Goal: Task Accomplishment & Management: Complete application form

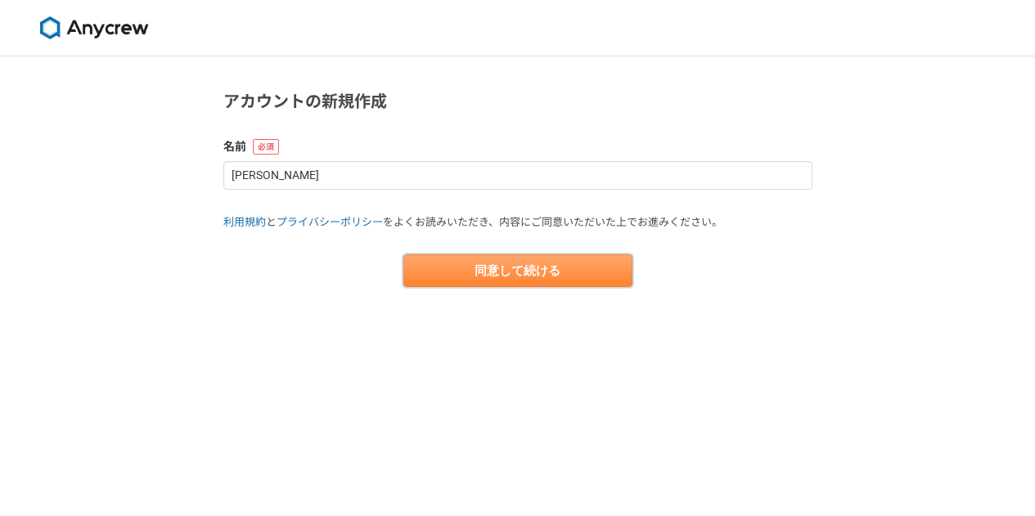
click at [542, 272] on button "同意して続ける" at bounding box center [517, 270] width 229 height 33
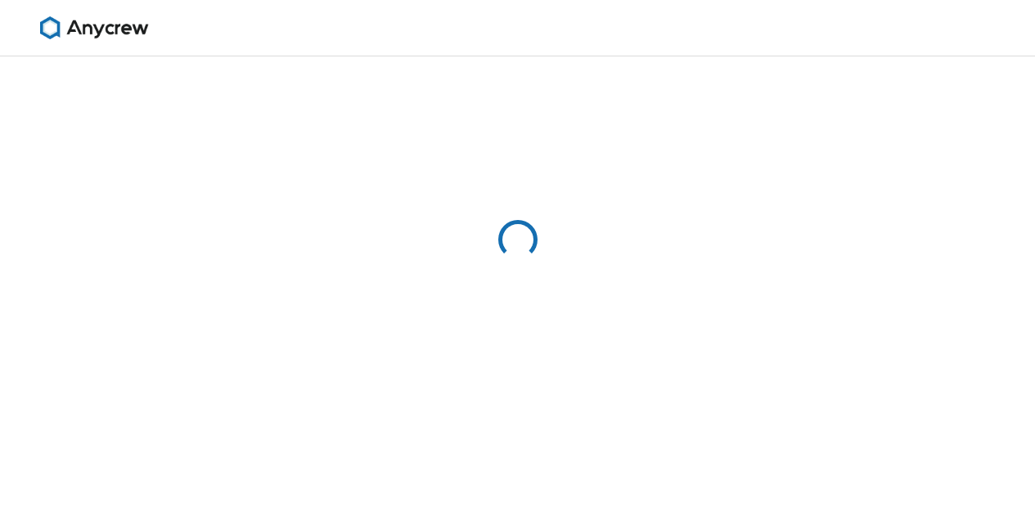
select select "13"
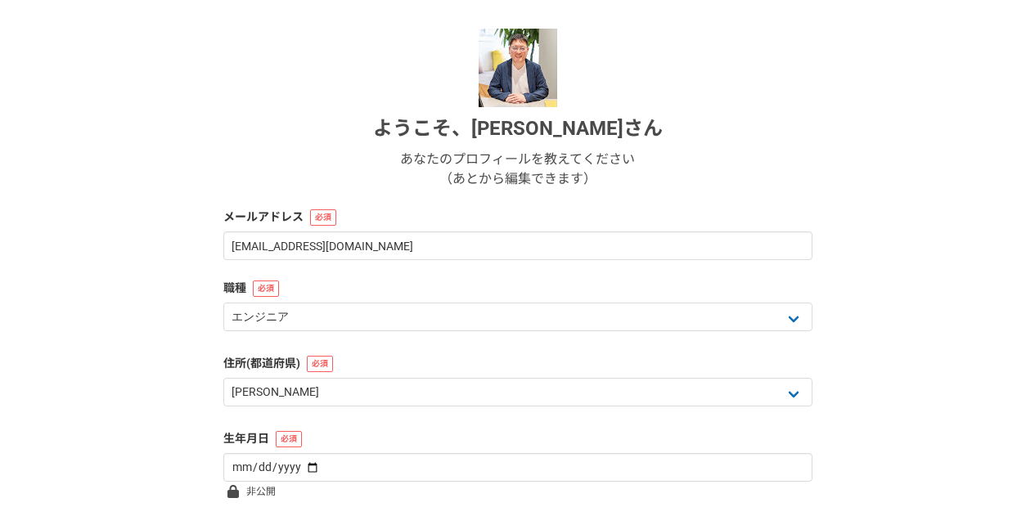
scroll to position [245, 0]
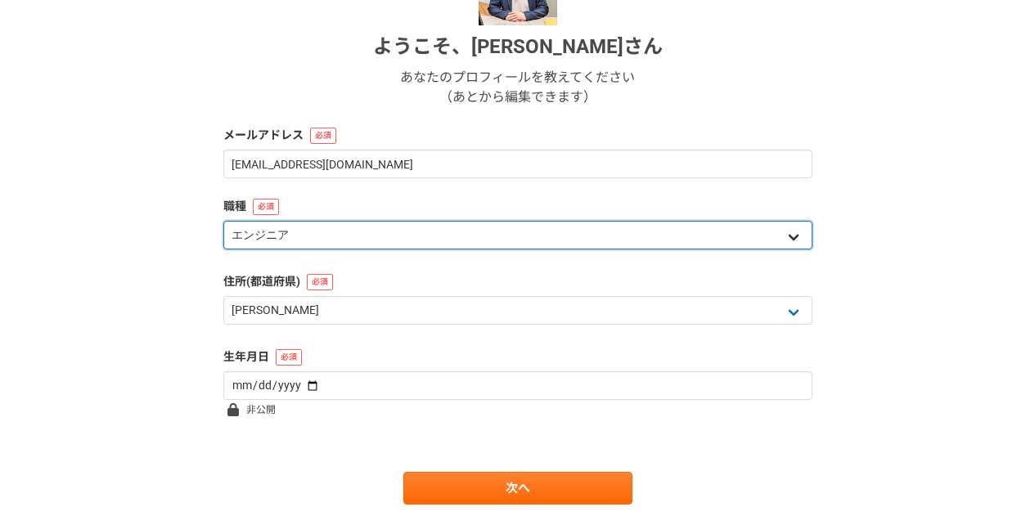
click at [793, 233] on select "エンジニア デザイナー ライター 営業 マーケティング 企画・事業開発 バックオフィス その他" at bounding box center [517, 235] width 589 height 29
select select "3"
click at [223, 221] on select "エンジニア デザイナー ライター 営業 マーケティング 企画・事業開発 バックオフィス その他" at bounding box center [517, 235] width 589 height 29
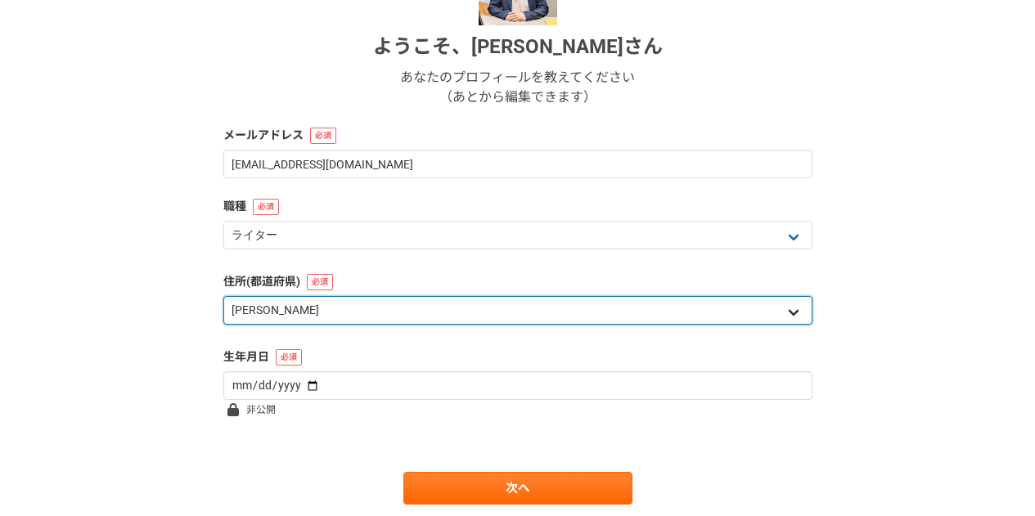
click at [772, 305] on select "北海道 [GEOGRAPHIC_DATA] [GEOGRAPHIC_DATA] [PERSON_NAME][GEOGRAPHIC_DATA] [PERSON_…" at bounding box center [517, 310] width 589 height 29
select select "46"
click at [223, 296] on select "北海道 [GEOGRAPHIC_DATA] [GEOGRAPHIC_DATA] [PERSON_NAME][GEOGRAPHIC_DATA] [PERSON_…" at bounding box center [517, 310] width 589 height 29
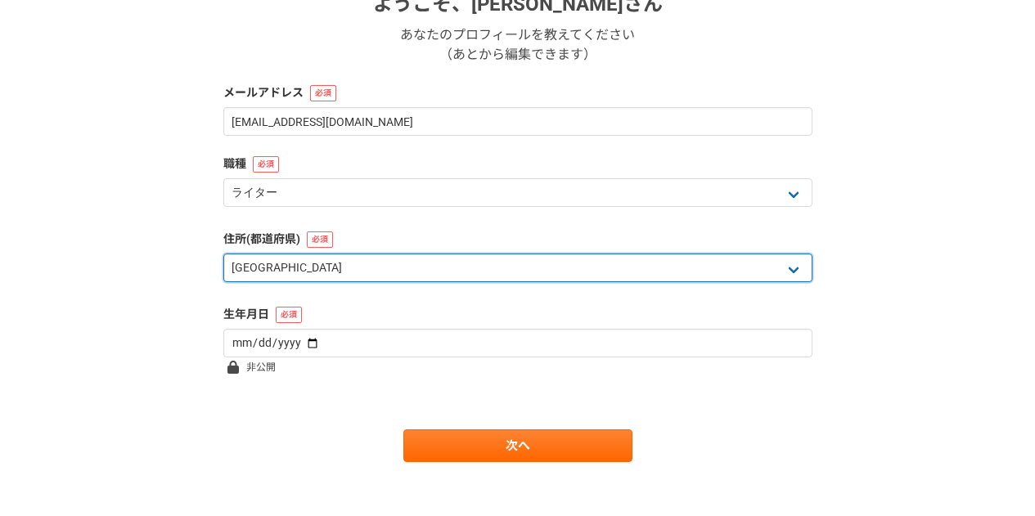
scroll to position [299, 0]
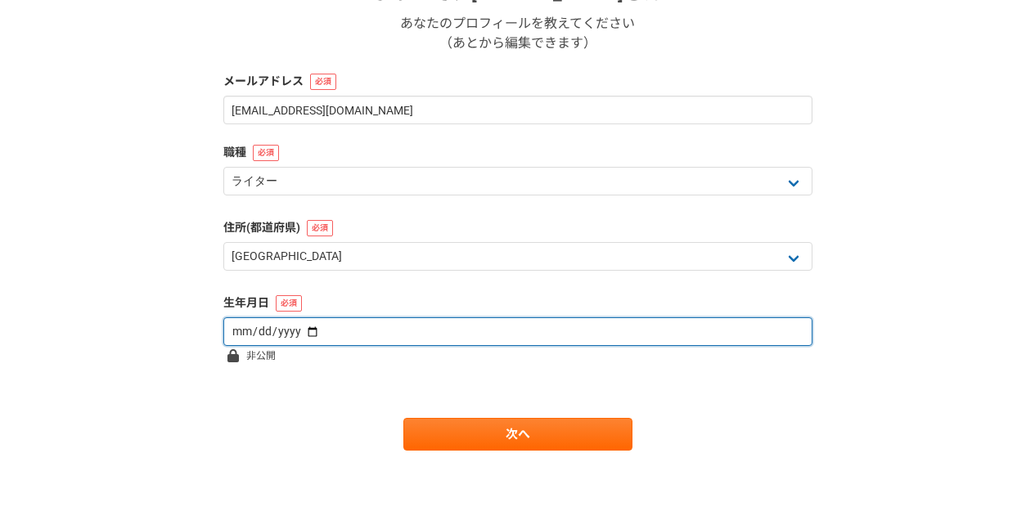
click at [301, 332] on input "date" at bounding box center [517, 331] width 589 height 29
type input "[DATE]"
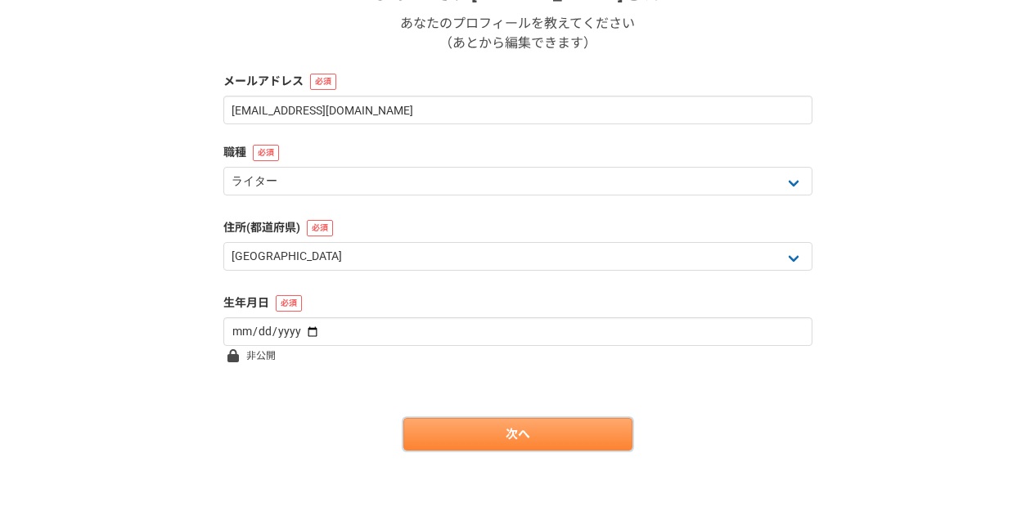
click at [542, 440] on link "次へ" at bounding box center [517, 434] width 229 height 33
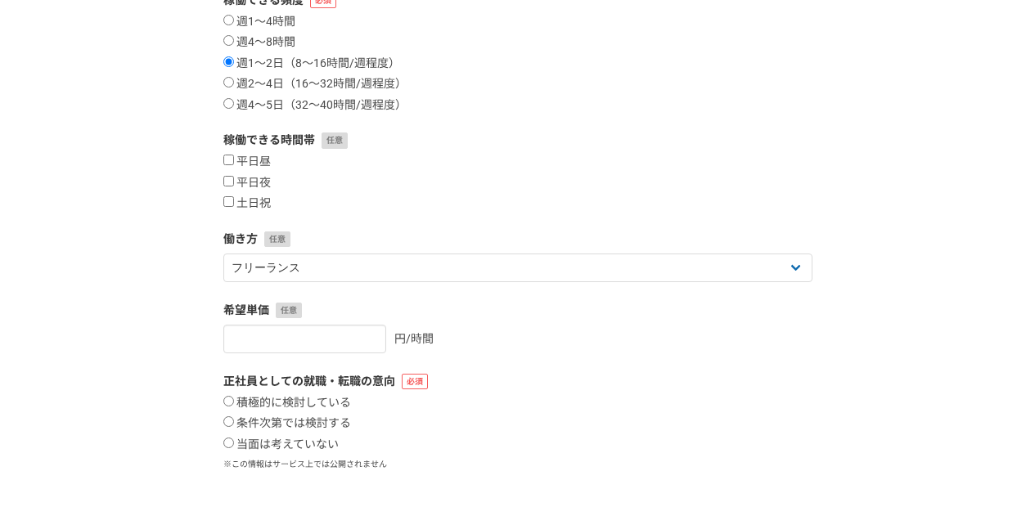
scroll to position [0, 0]
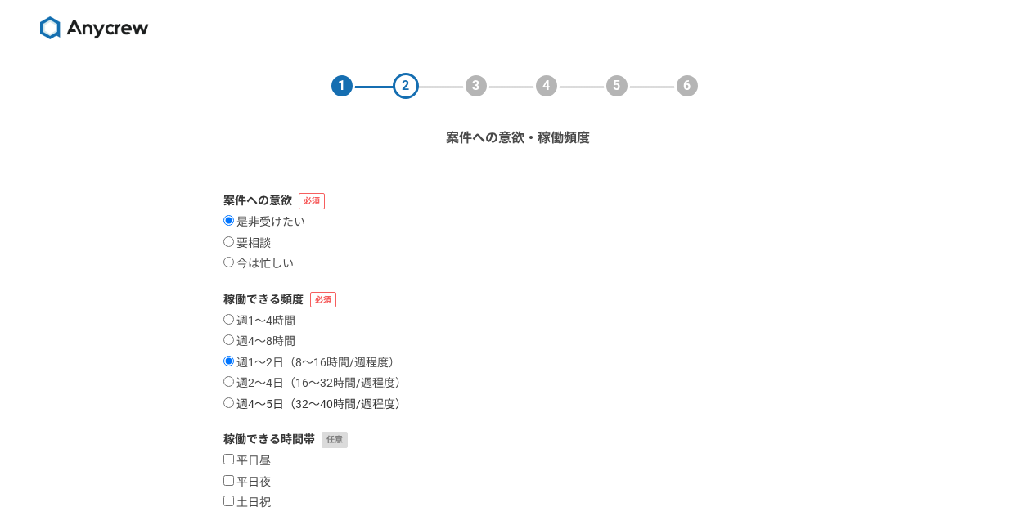
click at [229, 404] on input "週4〜5日（32〜40時間/週程度）" at bounding box center [228, 403] width 11 height 11
radio input "true"
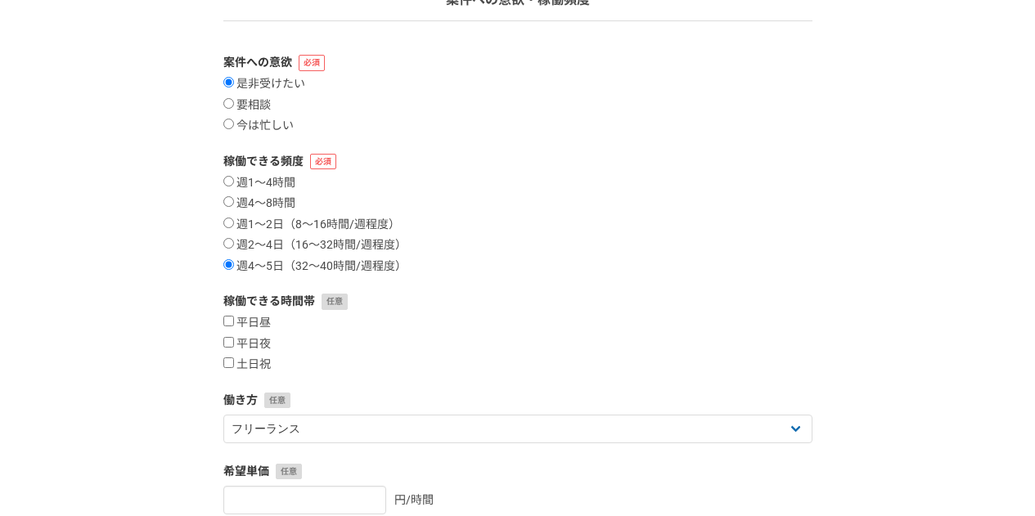
scroll to position [164, 0]
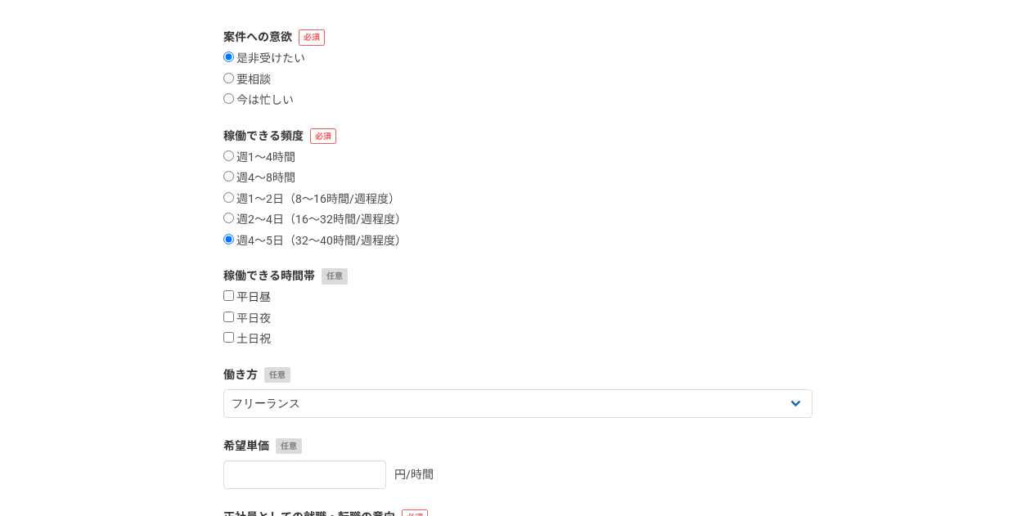
click at [227, 294] on input "平日昼" at bounding box center [228, 295] width 11 height 11
checkbox input "true"
click at [225, 335] on input "土日祝" at bounding box center [228, 337] width 11 height 11
checkbox input "true"
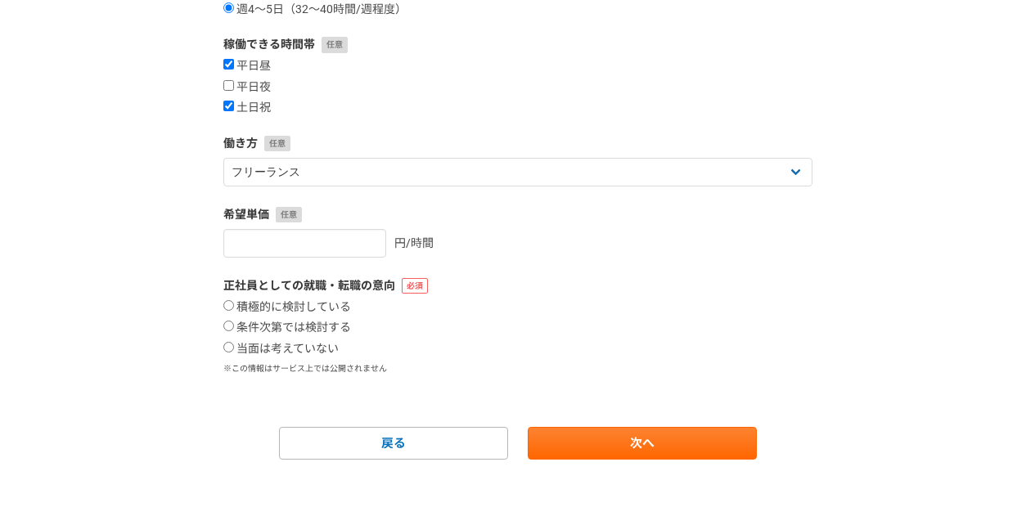
scroll to position [404, 0]
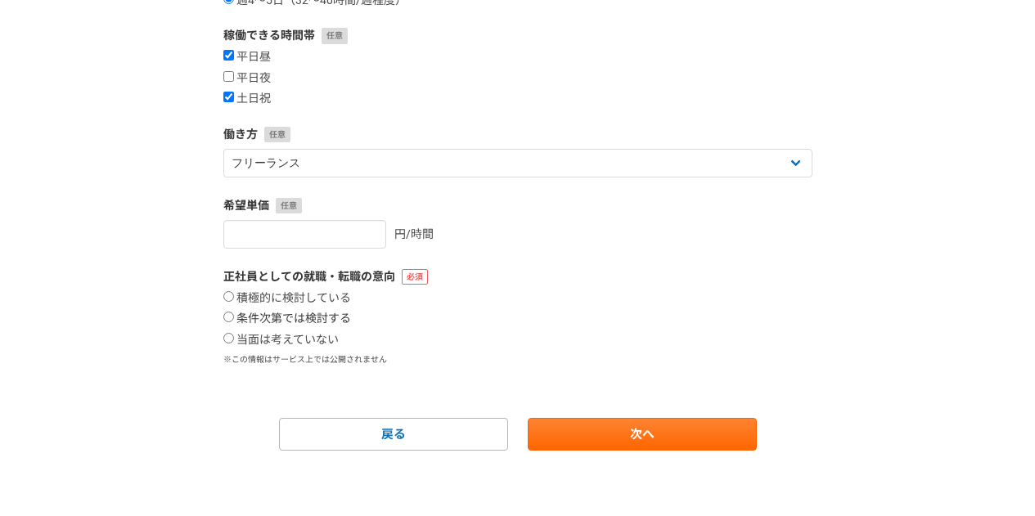
click at [228, 315] on input "条件次第では検討する" at bounding box center [228, 317] width 11 height 11
radio input "true"
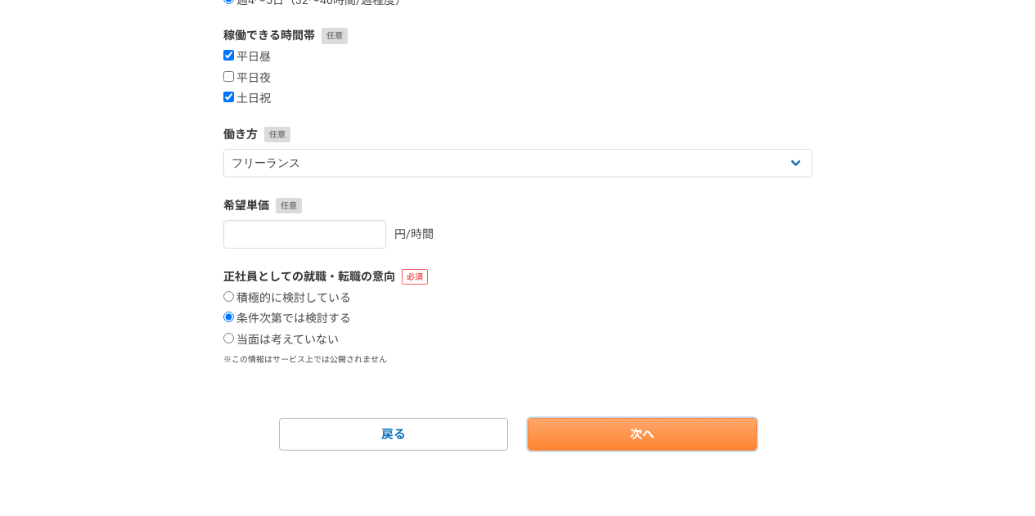
click at [672, 434] on link "次へ" at bounding box center [642, 434] width 229 height 33
select select
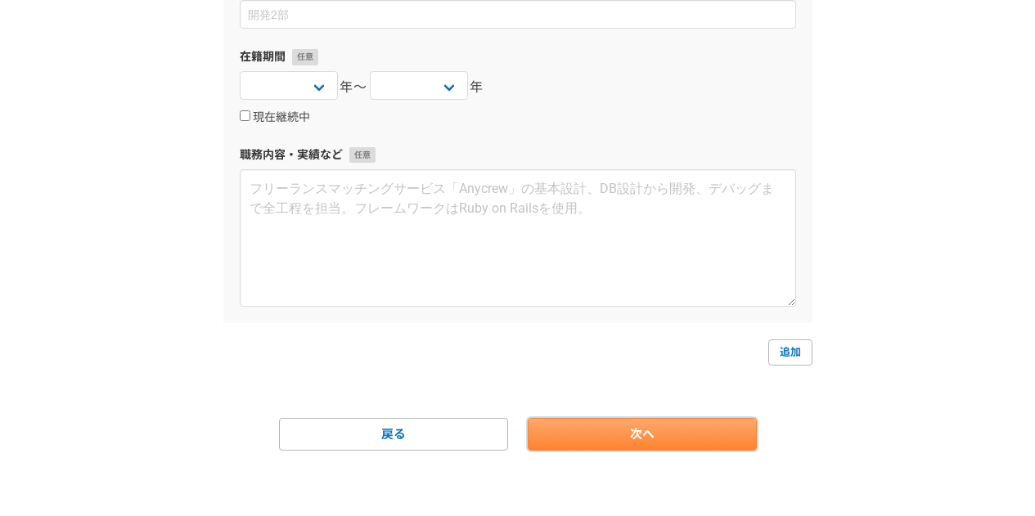
scroll to position [0, 0]
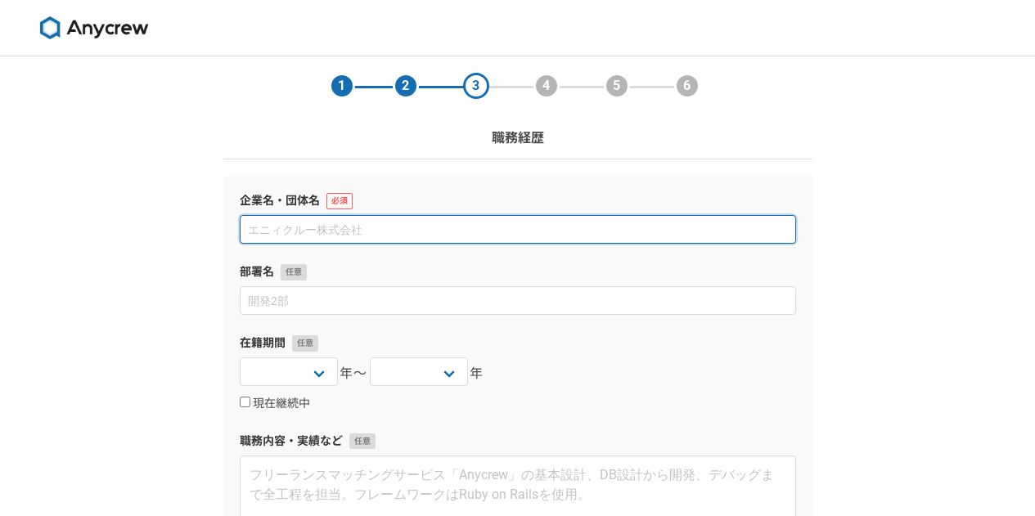
click at [416, 230] on input at bounding box center [518, 229] width 556 height 29
type input "y"
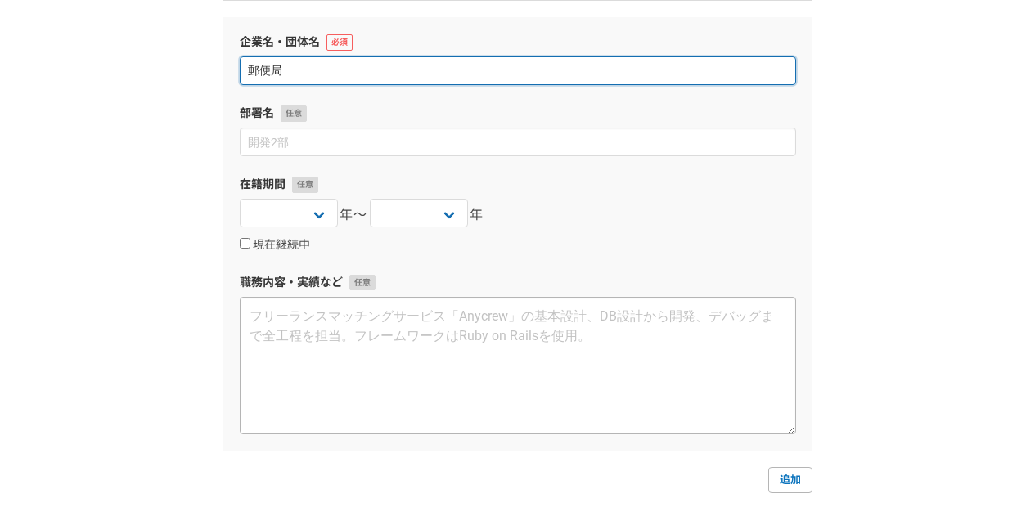
scroll to position [164, 0]
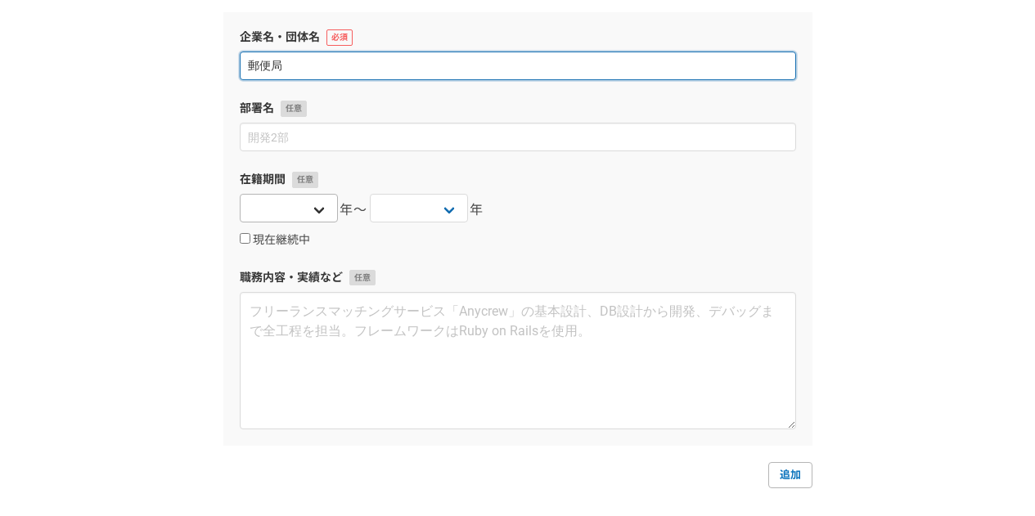
type input "郵便局"
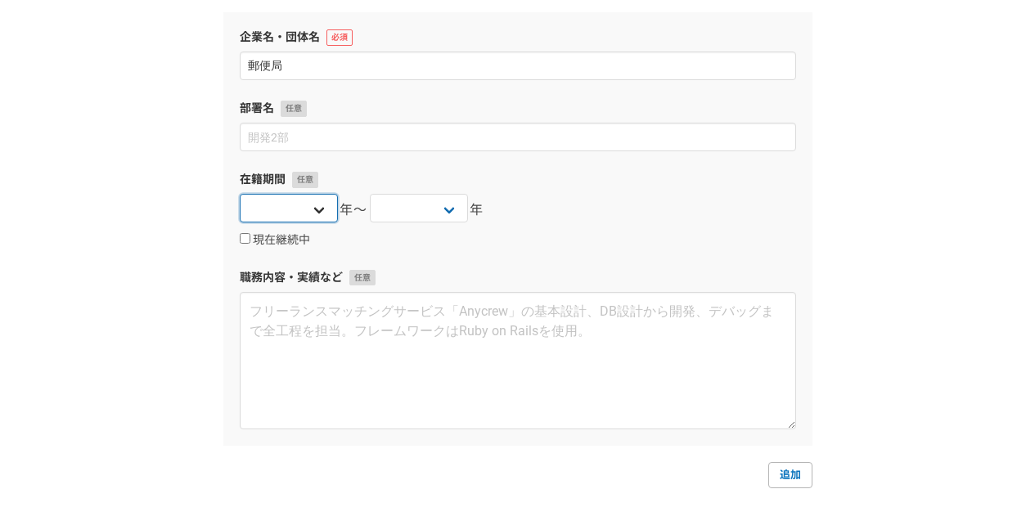
click at [321, 210] on select "[DATE] [DATE] [DATE] [DATE] [DATE] [DATE] [DATE] [DATE] [DATE] [DATE] [DATE] [D…" at bounding box center [289, 208] width 98 height 29
select select "1992"
click at [240, 194] on select "[DATE] [DATE] [DATE] [DATE] [DATE] [DATE] [DATE] [DATE] [DATE] [DATE] [DATE] [D…" at bounding box center [289, 208] width 98 height 29
click at [452, 206] on select "[DATE] [DATE] [DATE] [DATE] [DATE] [DATE] [DATE] [DATE] [DATE] [DATE] [DATE] [D…" at bounding box center [419, 208] width 98 height 29
select select "2024"
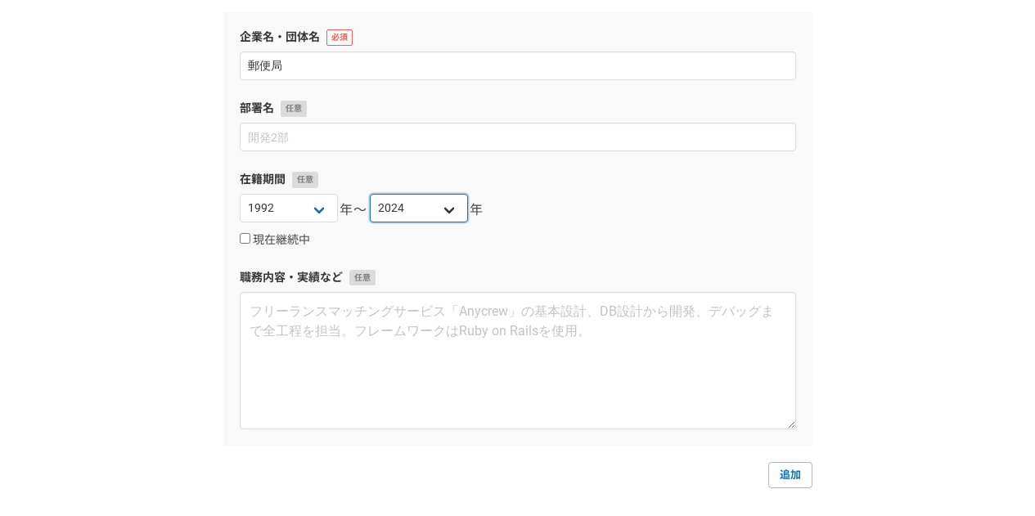
click at [370, 194] on select "[DATE] [DATE] [DATE] [DATE] [DATE] [DATE] [DATE] [DATE] [DATE] [DATE] [DATE] [D…" at bounding box center [419, 208] width 98 height 29
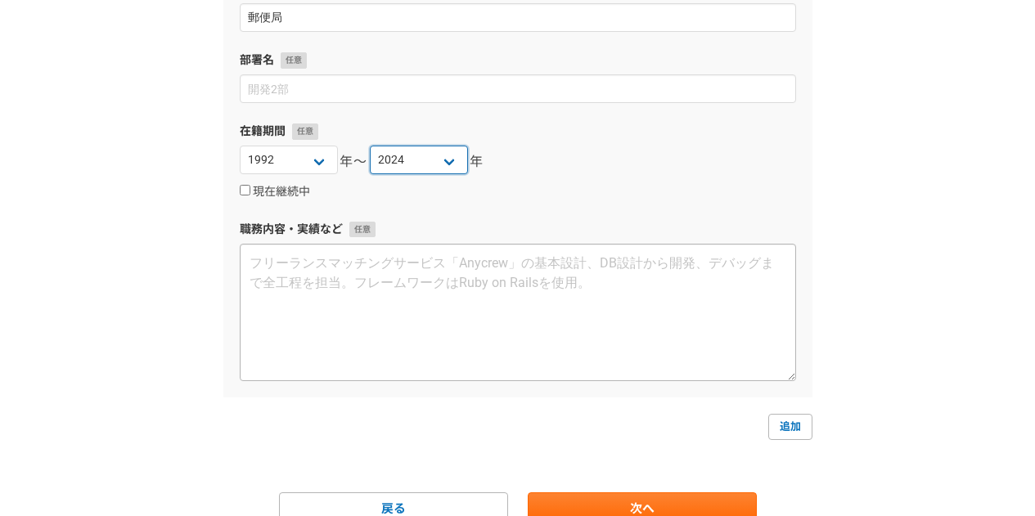
scroll to position [205, 0]
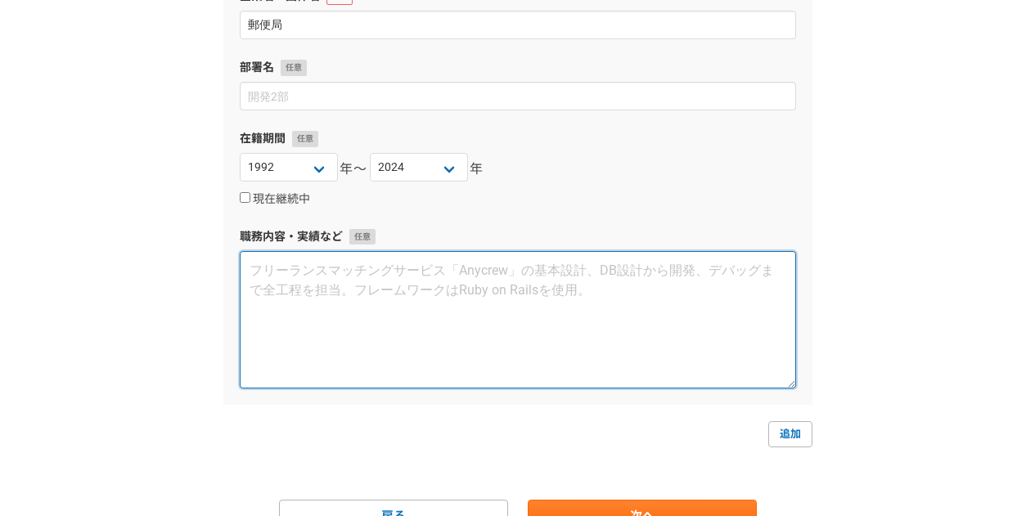
click at [267, 264] on textarea at bounding box center [518, 319] width 556 height 137
paste textarea "loremipsumdol、sitametcon。 adipiscin。 el、seddo24eiusm、temporinci、utlaboreetdolor…"
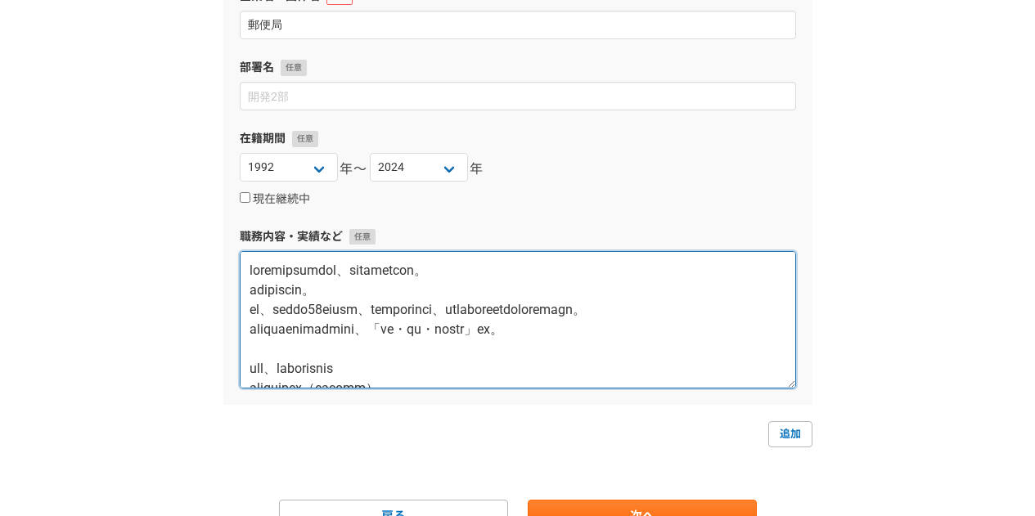
scroll to position [286, 0]
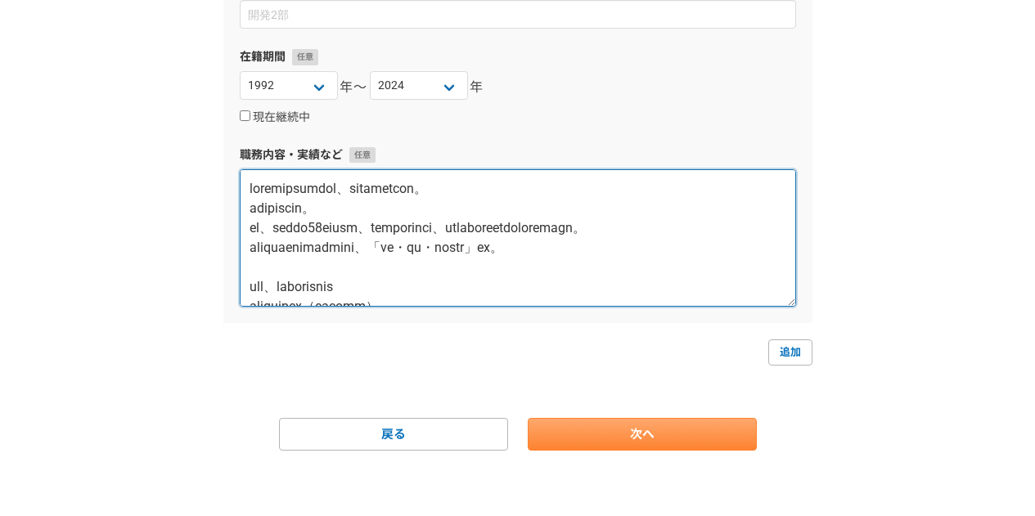
type textarea "loremipsumdol、sitametcon。 adipiscin。 el、seddo24eiusm、temporinci、utlaboreetdolor…"
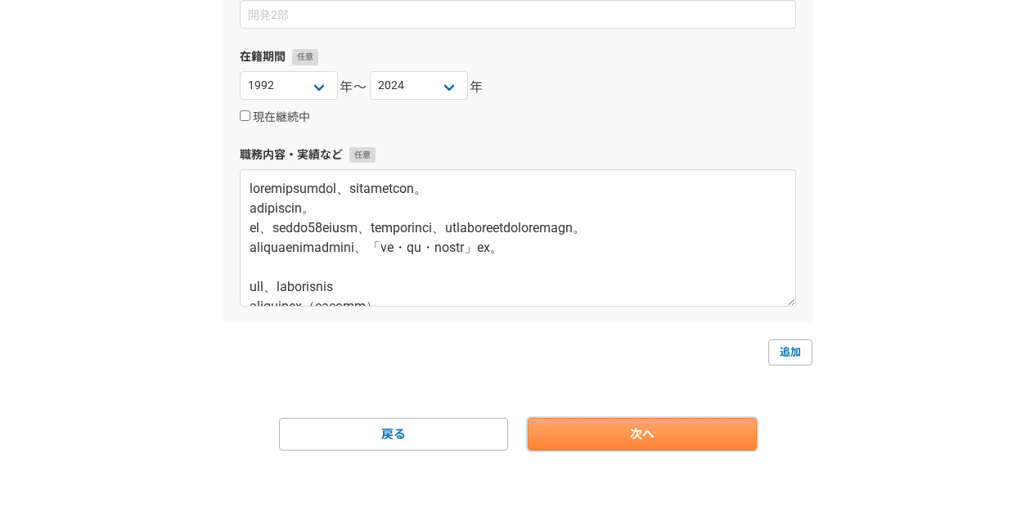
click at [653, 436] on link "次へ" at bounding box center [642, 434] width 229 height 33
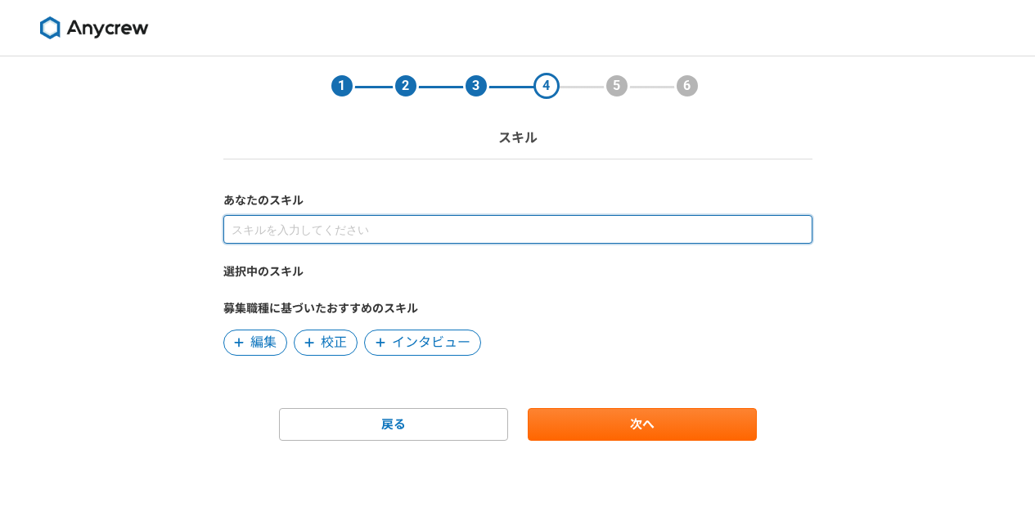
click at [342, 231] on input at bounding box center [517, 229] width 589 height 29
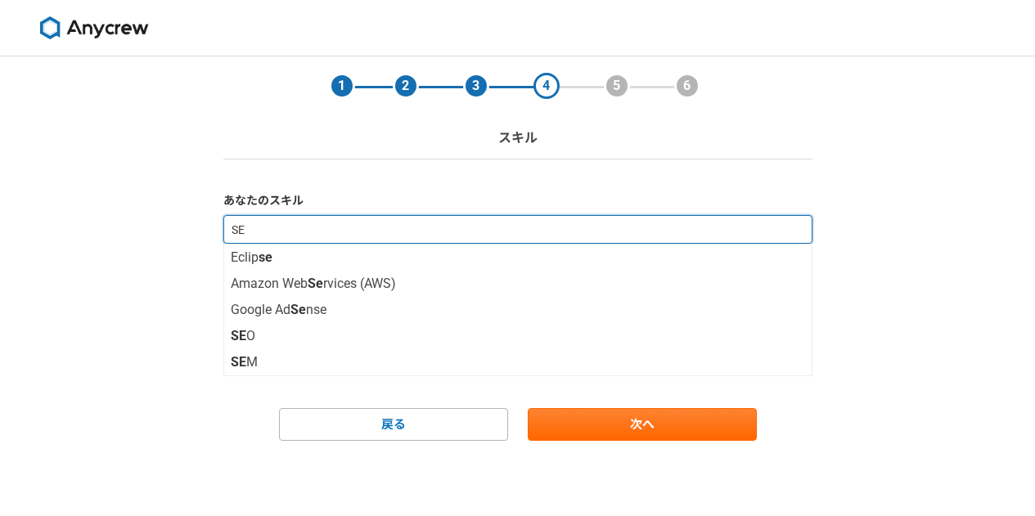
type input "SEO"
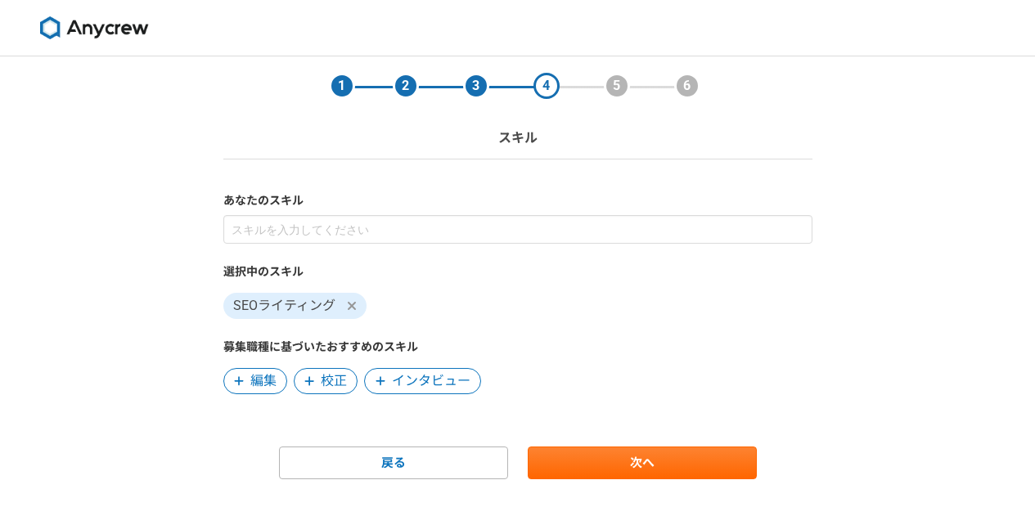
click at [322, 384] on span "校正" at bounding box center [334, 381] width 26 height 20
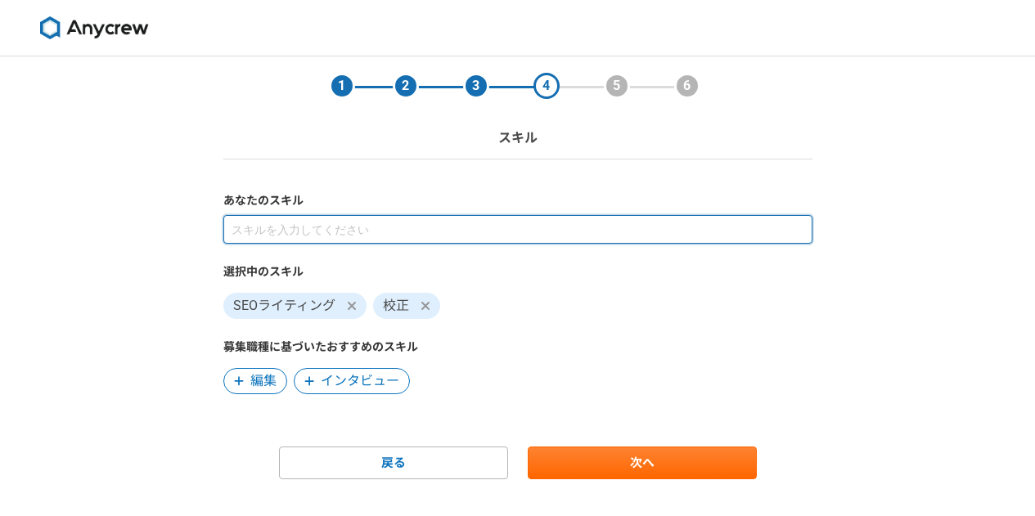
click at [301, 230] on input at bounding box center [517, 229] width 589 height 29
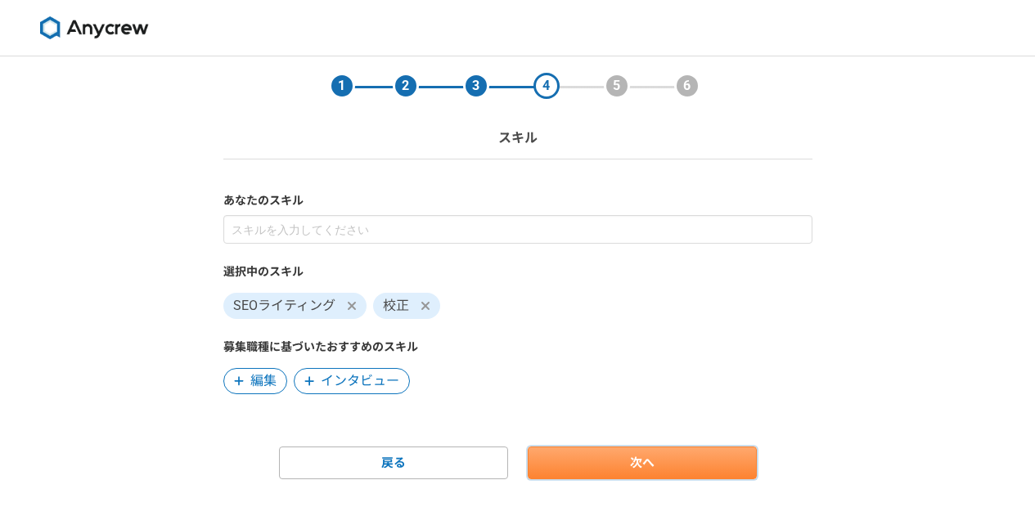
click at [645, 460] on link "次へ" at bounding box center [642, 463] width 229 height 33
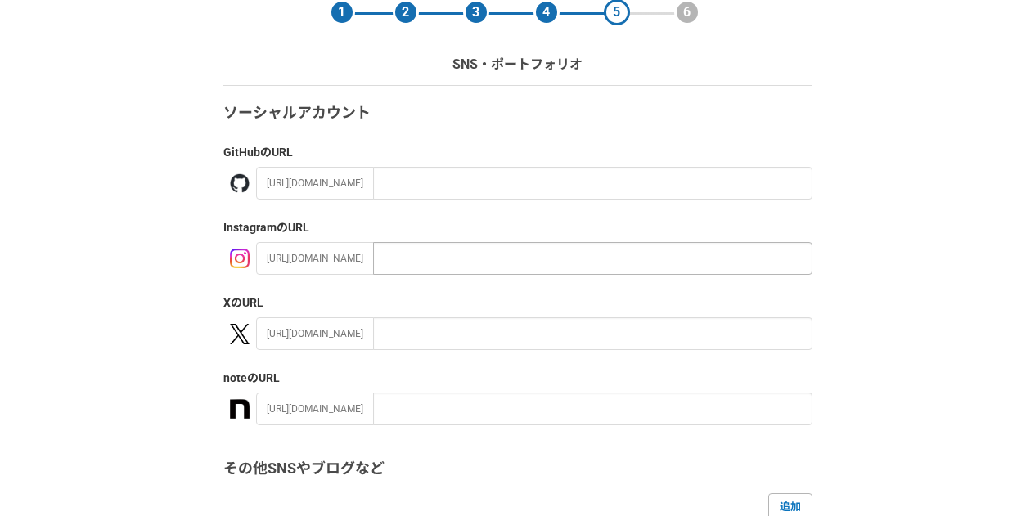
scroll to position [82, 0]
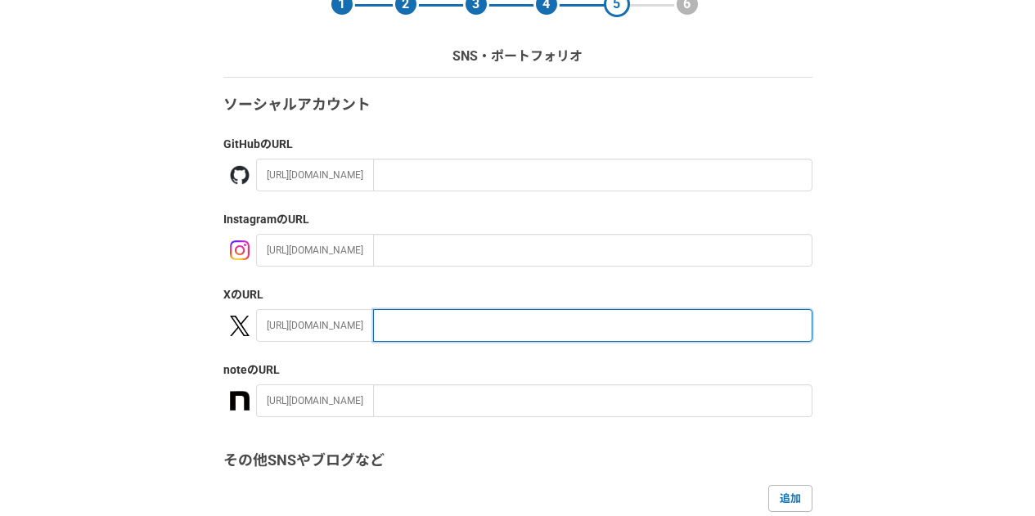
click at [402, 331] on input "text" at bounding box center [592, 325] width 439 height 33
type input "nonbero1"
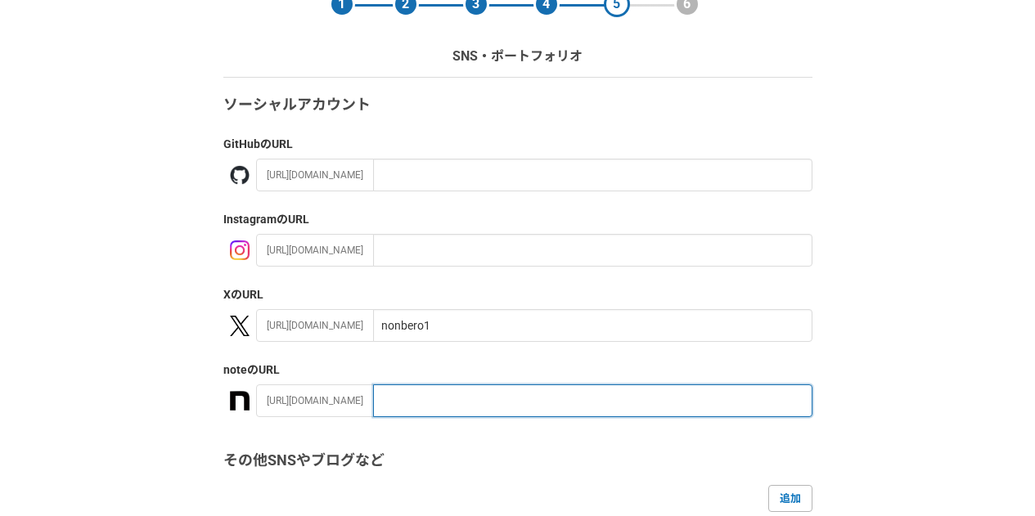
click at [375, 402] on input "text" at bounding box center [592, 400] width 439 height 33
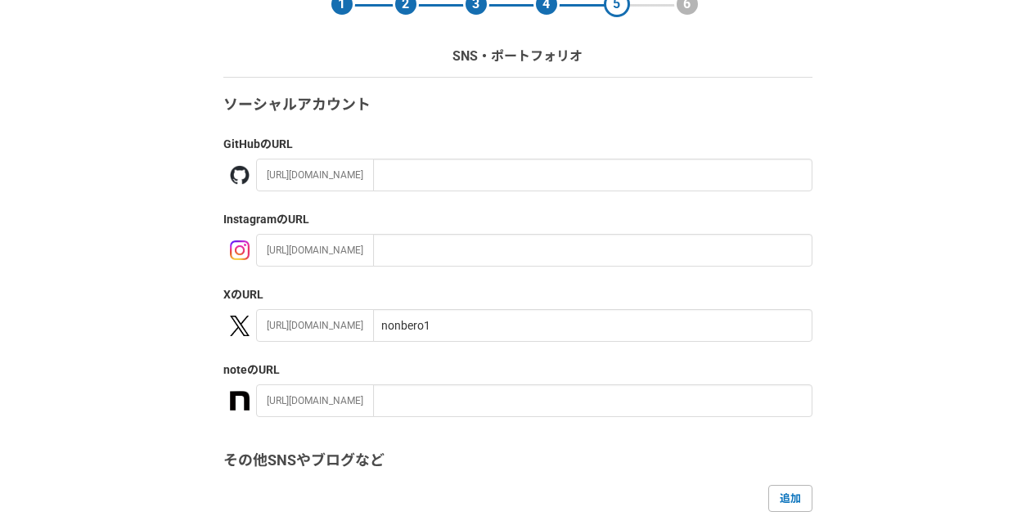
click at [456, 462] on h3 "その他SNSやブログなど" at bounding box center [517, 461] width 589 height 22
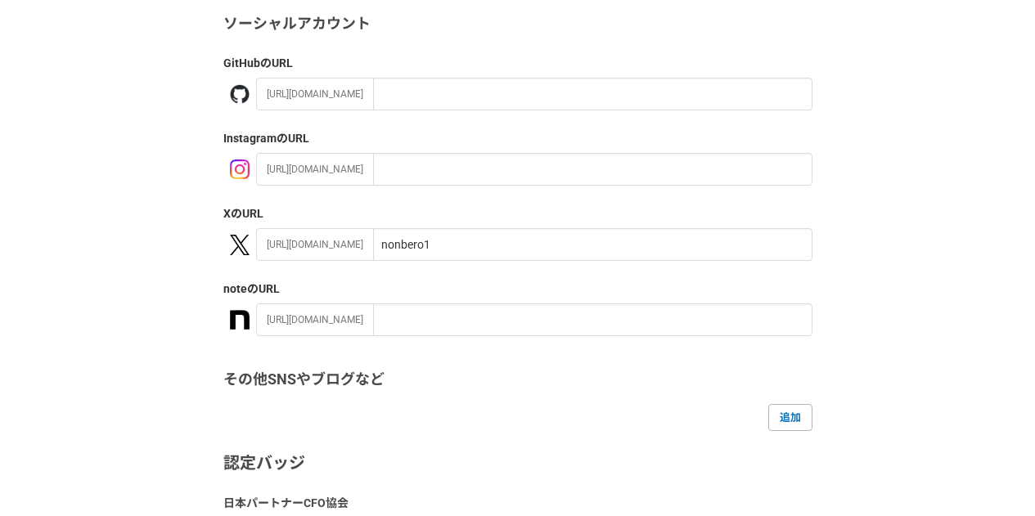
scroll to position [164, 0]
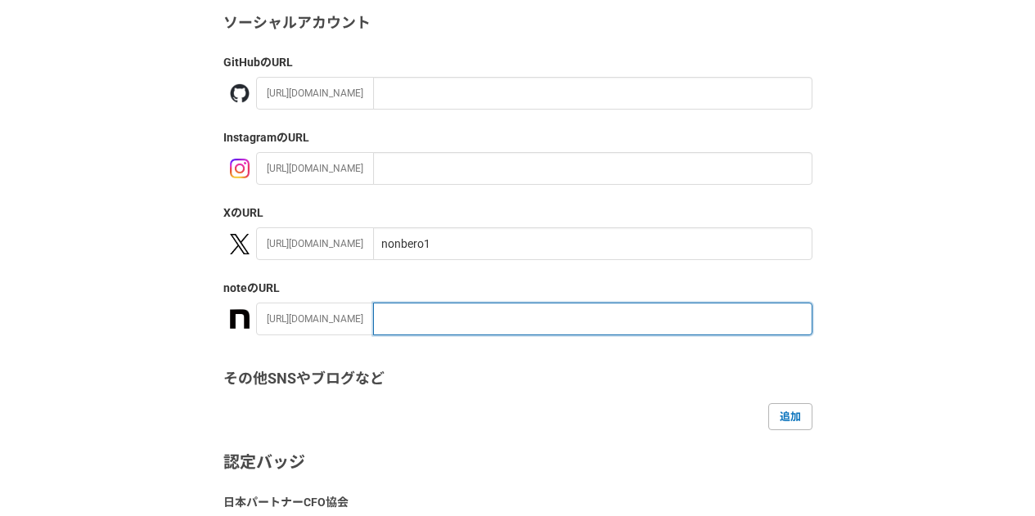
click at [397, 322] on input "text" at bounding box center [592, 319] width 439 height 33
paste input "[URL][DOMAIN_NAME]"
type input "nonbero"
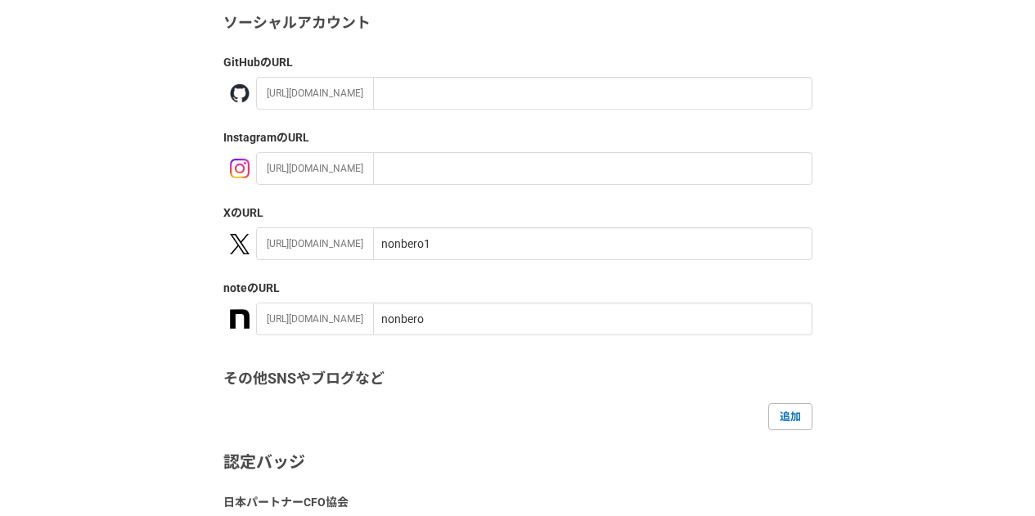
click at [440, 385] on h3 "その他SNSやブログなど" at bounding box center [517, 379] width 589 height 22
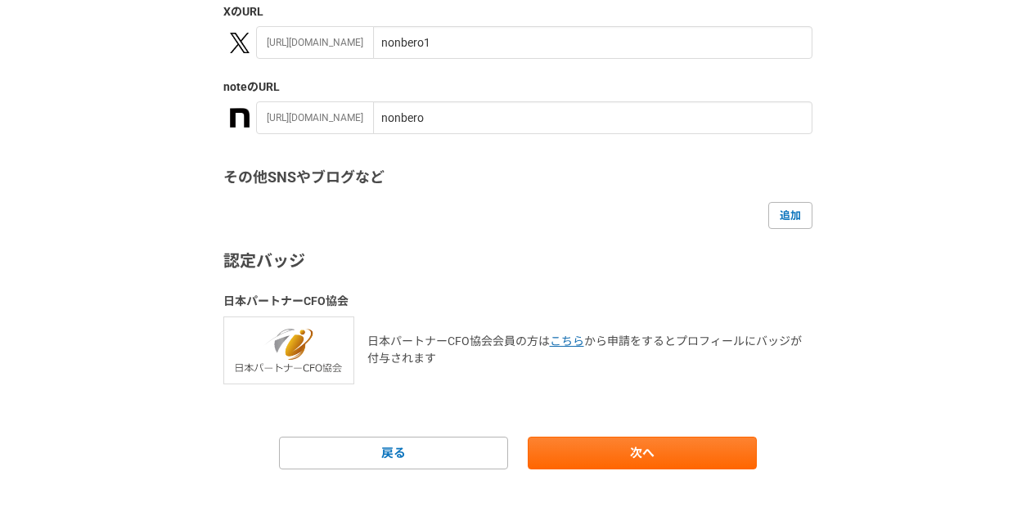
scroll to position [384, 0]
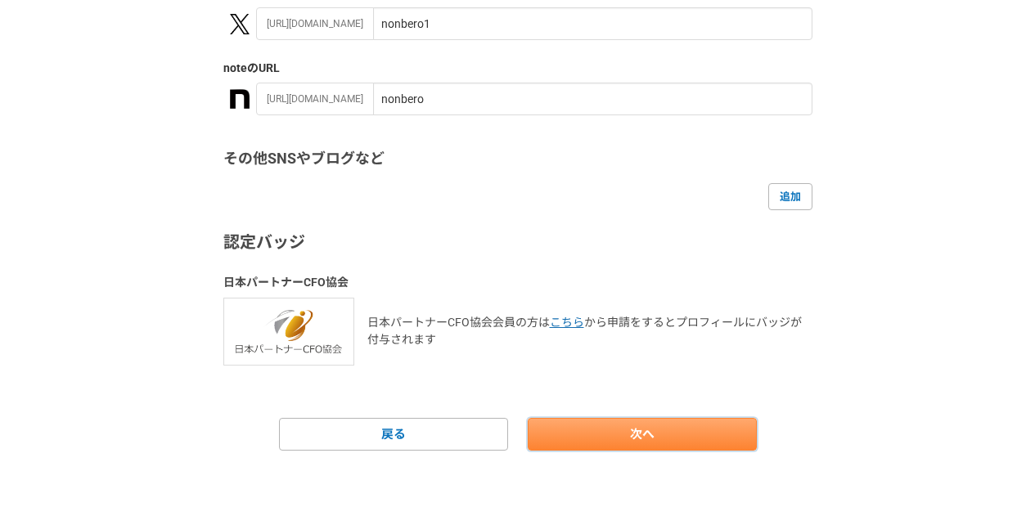
click at [652, 443] on link "次へ" at bounding box center [642, 434] width 229 height 33
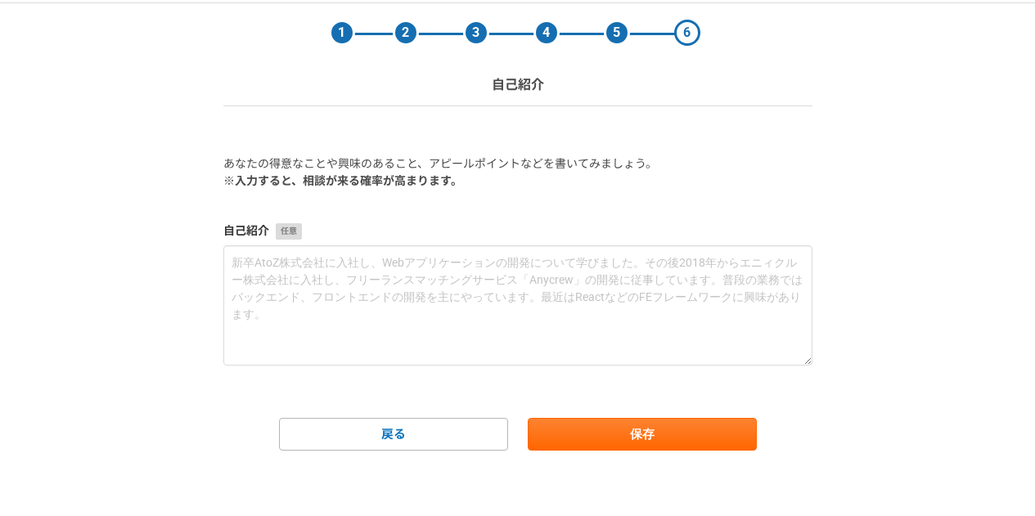
scroll to position [0, 0]
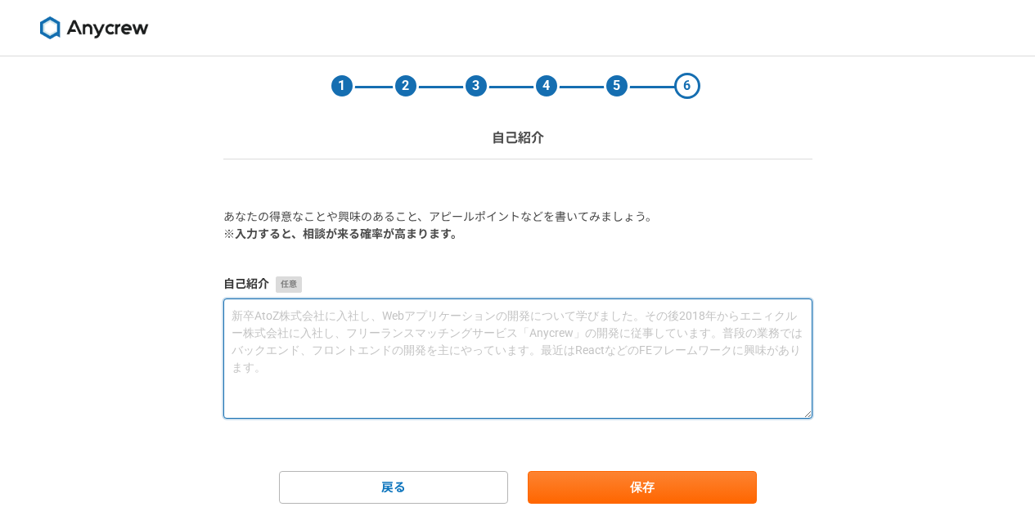
click at [252, 317] on textarea at bounding box center [517, 359] width 589 height 120
paste textarea "lo・ipsumdolorsitametco adipiscingelitseddoeiusmodtem、incididuntutlaboreetdolo。M…"
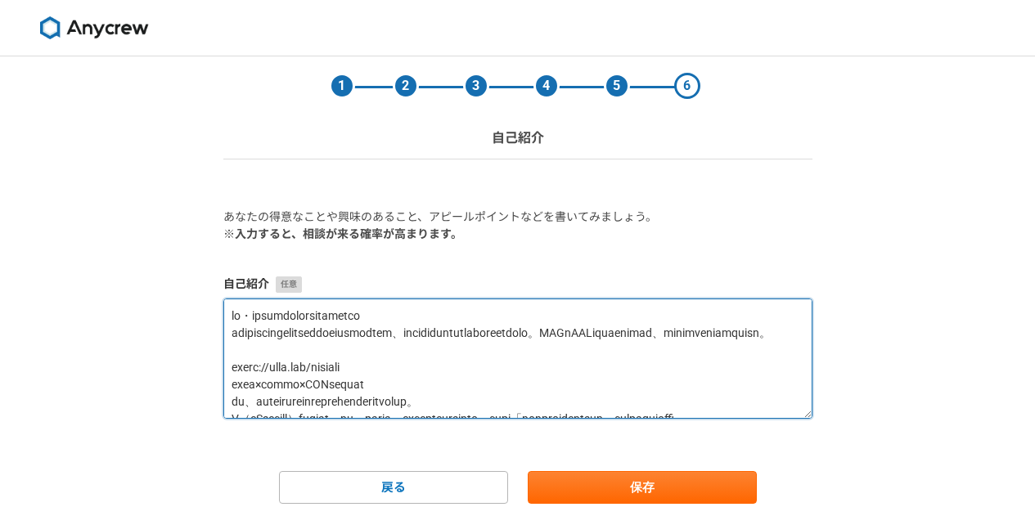
click at [229, 383] on textarea at bounding box center [517, 359] width 589 height 120
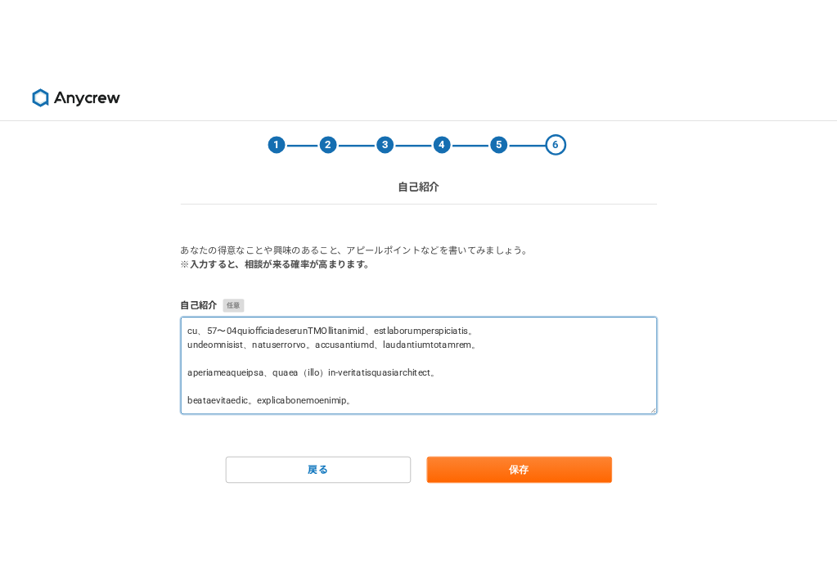
scroll to position [197, 0]
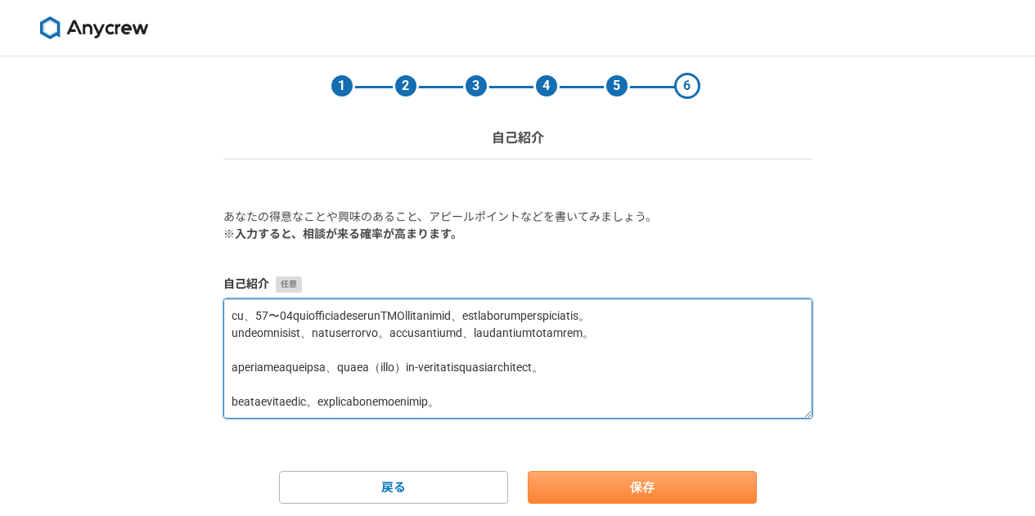
type textarea "lo・ipsumdolorsitametco adipiscingelitseddoeiusmodtem、incididuntutlaboreetdolo。M…"
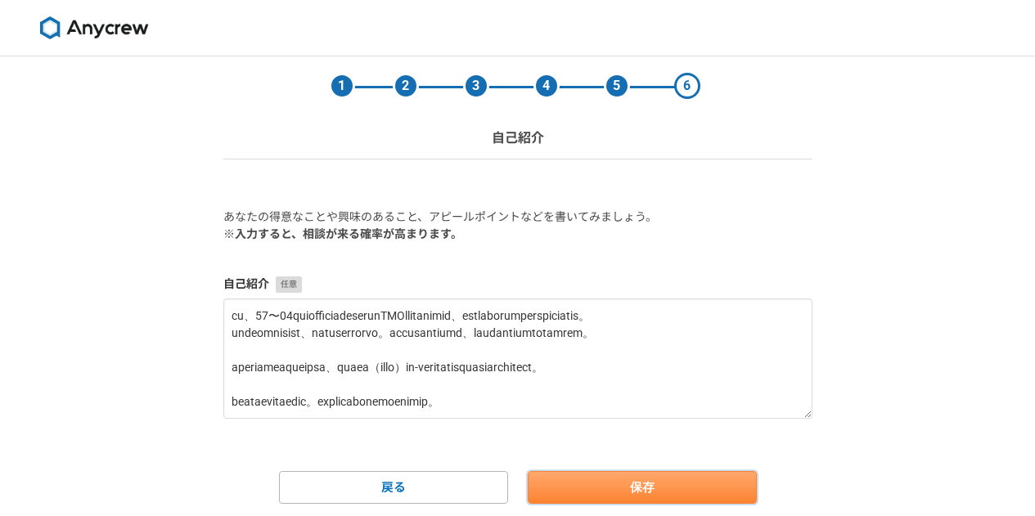
click at [668, 491] on button "保存" at bounding box center [642, 487] width 229 height 33
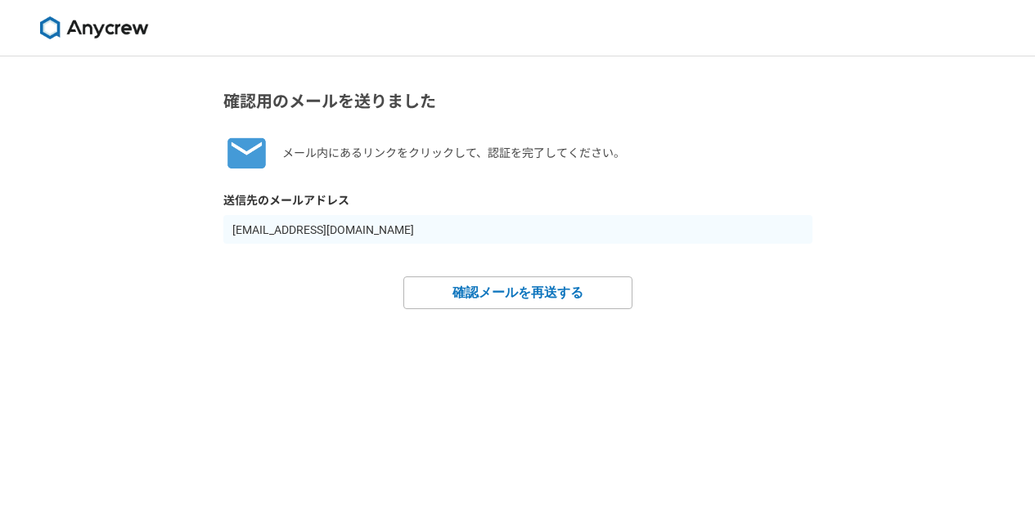
click at [105, 30] on img at bounding box center [94, 27] width 123 height 23
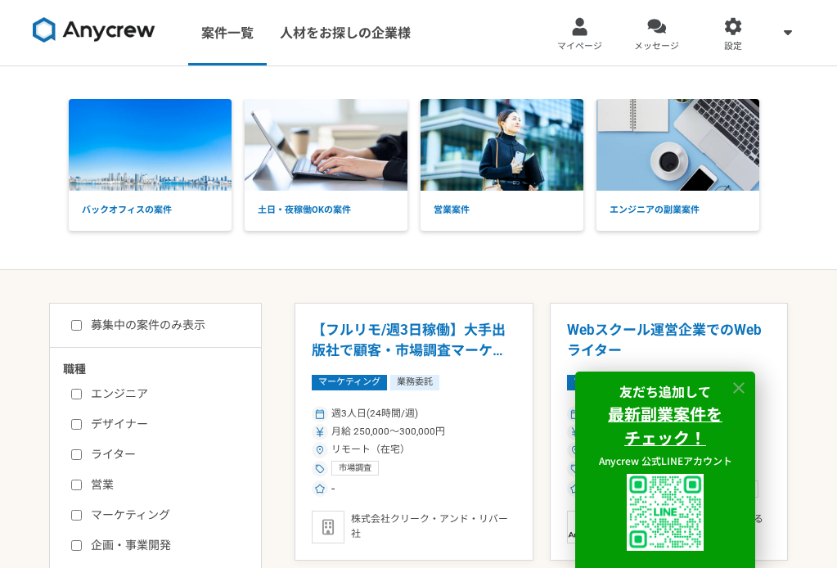
click at [737, 385] on icon at bounding box center [738, 387] width 11 height 11
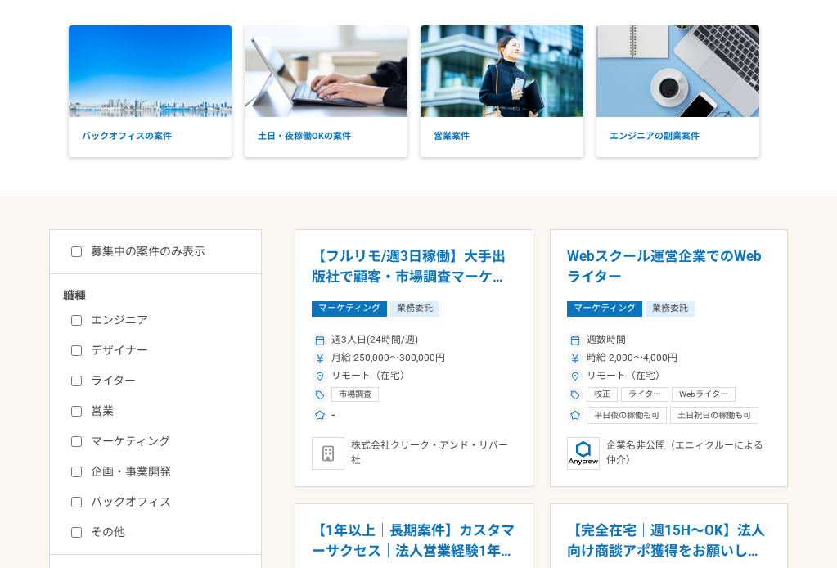
scroll to position [82, 0]
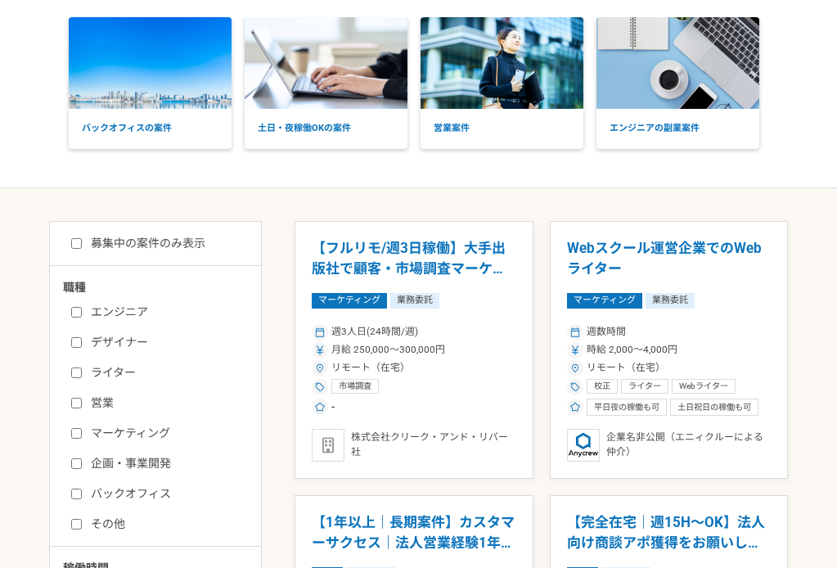
click at [75, 367] on input "ライター" at bounding box center [76, 372] width 11 height 11
checkbox input "true"
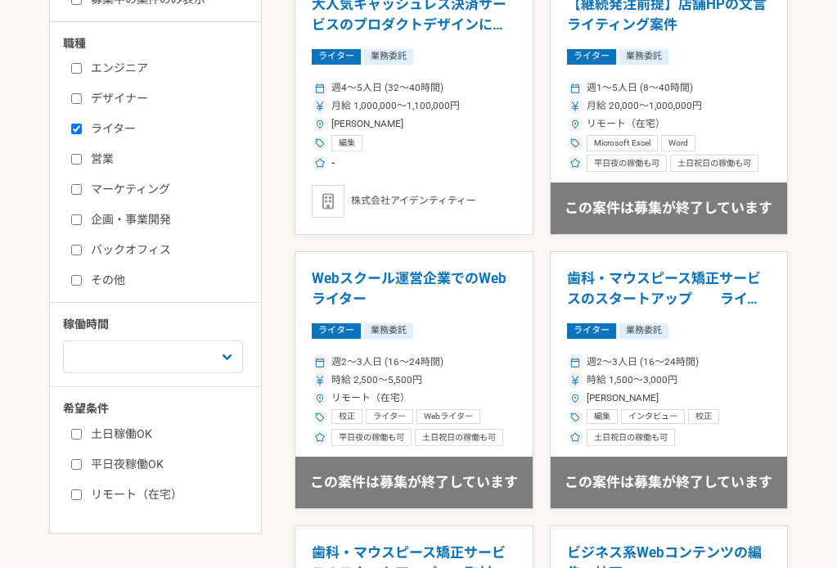
scroll to position [409, 0]
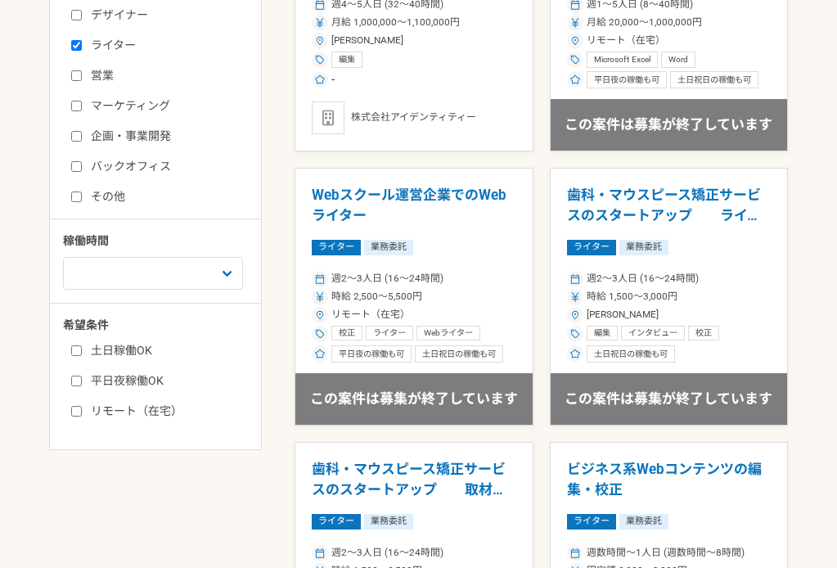
click at [81, 411] on input "リモート（在宅）" at bounding box center [76, 411] width 11 height 11
checkbox input "true"
